Goal: Information Seeking & Learning: Find specific fact

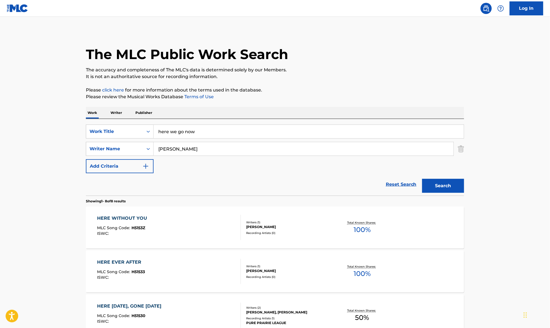
drag, startPoint x: 205, startPoint y: 130, endPoint x: 70, endPoint y: 129, distance: 135.3
click at [70, 129] on main "The MLC Public Work Search The accuracy and completeness of The MLC's data is d…" at bounding box center [275, 301] width 550 height 568
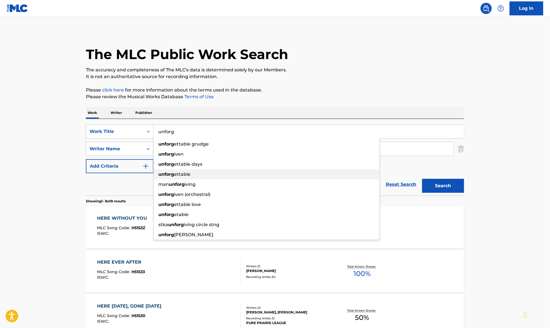
click at [180, 177] on div "unforg ettable" at bounding box center [266, 174] width 226 height 10
type input "unforgettable"
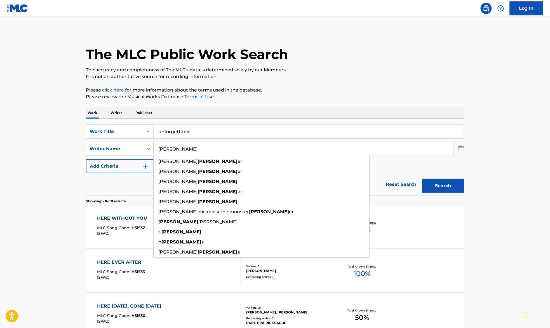
drag, startPoint x: 198, startPoint y: 150, endPoint x: 106, endPoint y: 147, distance: 92.8
click at [106, 147] on div "SearchWithCriteriaf3112221-86a6-4946-a608-2baa5227dbac Writer Name [PERSON_NAME…" at bounding box center [275, 149] width 378 height 14
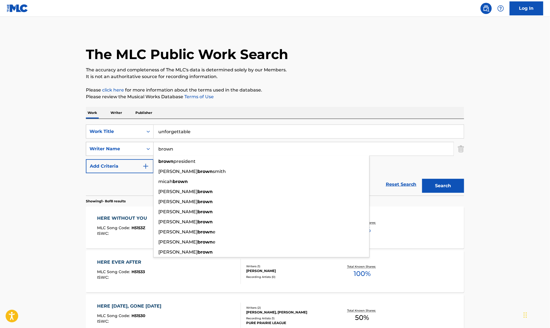
type input "brown"
click at [422, 179] on button "Search" at bounding box center [443, 186] width 42 height 14
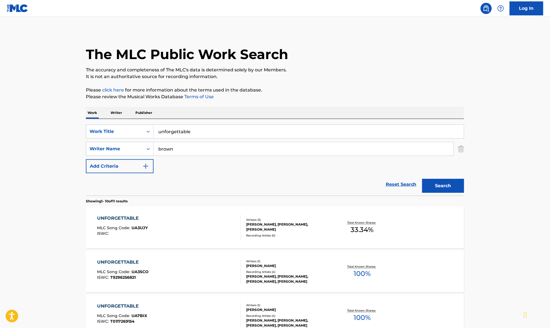
scroll to position [112, 0]
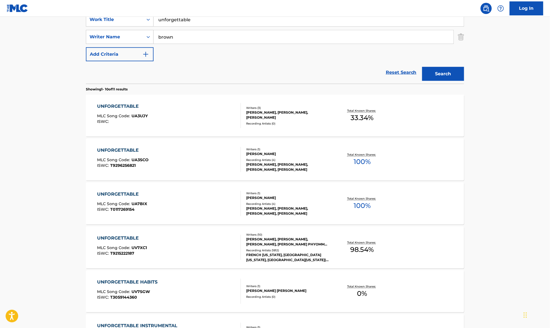
click at [159, 241] on div "UNFORGETTABLE MLC Song Code : UV7XC1 ISWC : T9215222187" at bounding box center [169, 247] width 144 height 25
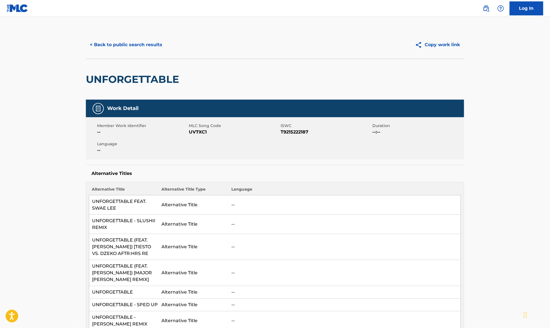
click at [108, 46] on button "< Back to public search results" at bounding box center [126, 45] width 80 height 14
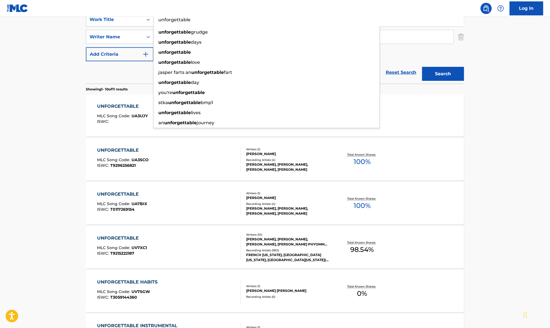
drag, startPoint x: 206, startPoint y: 25, endPoint x: 145, endPoint y: 21, distance: 61.9
click at [145, 21] on div "SearchWithCriteria0df5d667-931e-4b9a-9fc9-de11b8f5a237 Work Title unforgettable…" at bounding box center [275, 20] width 378 height 14
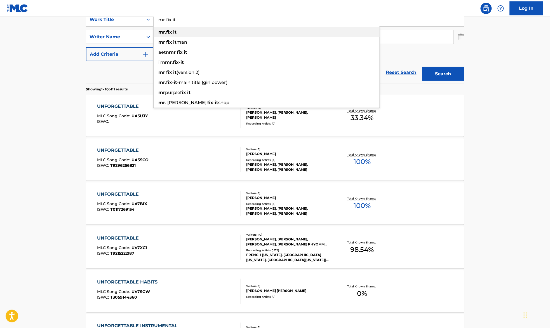
click at [178, 34] on div "mr . fix it" at bounding box center [266, 32] width 226 height 10
type input "mr. fix it"
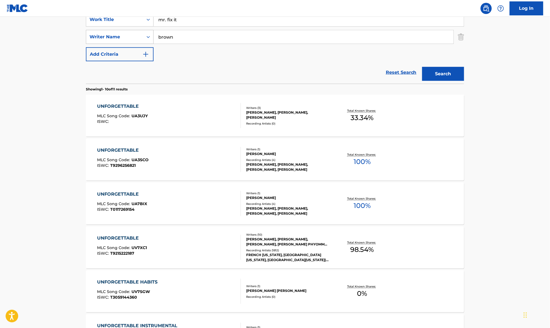
drag, startPoint x: 185, startPoint y: 38, endPoint x: 95, endPoint y: 38, distance: 89.7
click at [97, 38] on div "SearchWithCriteriaf3112221-86a6-4946-a608-2baa5227dbac Writer Name brown" at bounding box center [275, 37] width 378 height 14
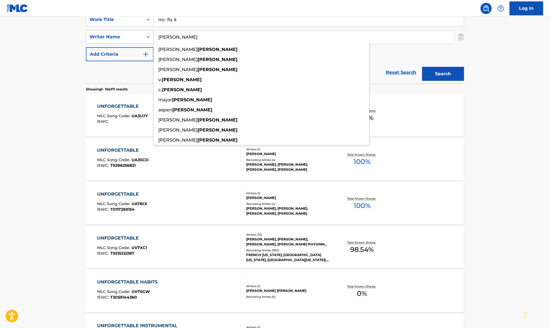
type input "[PERSON_NAME]"
click at [422, 67] on button "Search" at bounding box center [443, 74] width 42 height 14
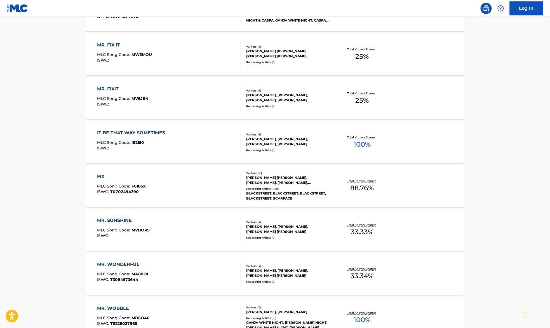
scroll to position [224, 0]
